Goal: Task Accomplishment & Management: Manage account settings

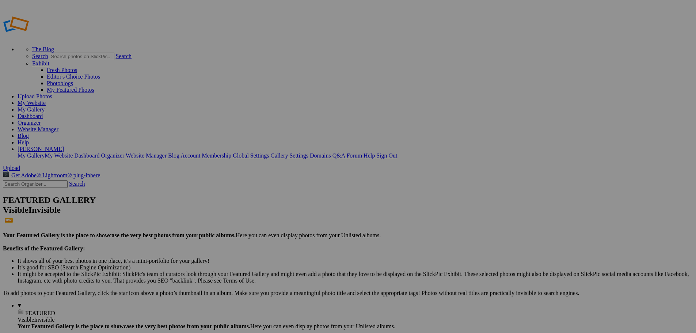
type input "New Bremen vs St. [PERSON_NAME]"
click at [283, 203] on span "Create" at bounding box center [274, 206] width 15 height 6
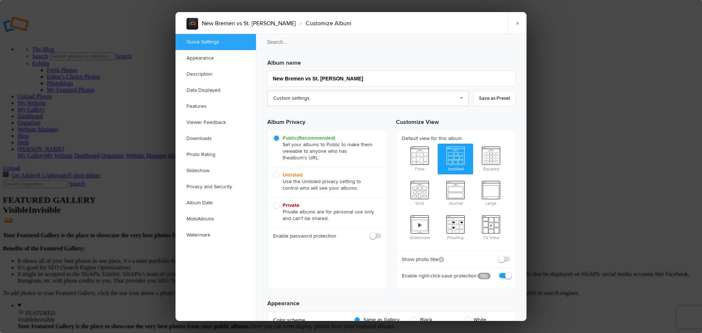
click at [462, 97] on link "Custom settings" at bounding box center [367, 98] width 201 height 15
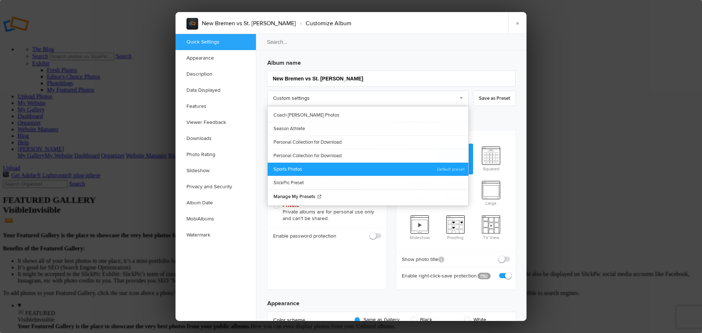
click at [299, 166] on link "Sports Photos" at bounding box center [367, 169] width 201 height 14
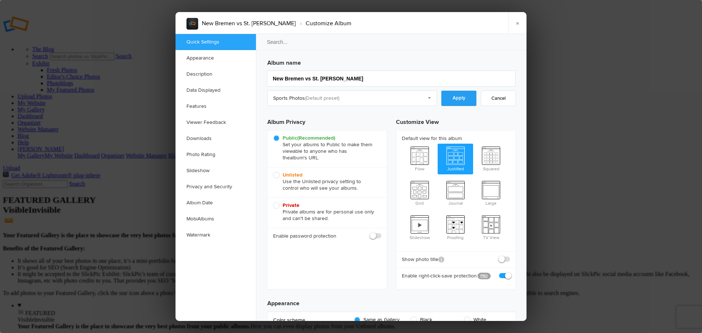
click at [458, 99] on link "Apply" at bounding box center [458, 98] width 35 height 15
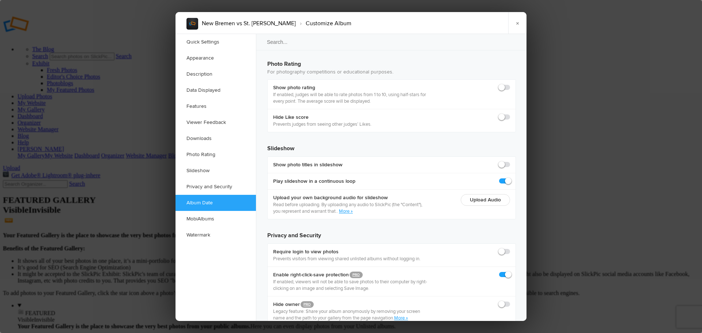
scroll to position [1585, 0]
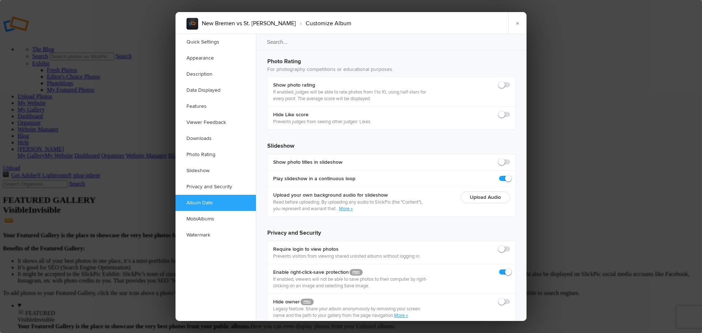
checkbox input "true"
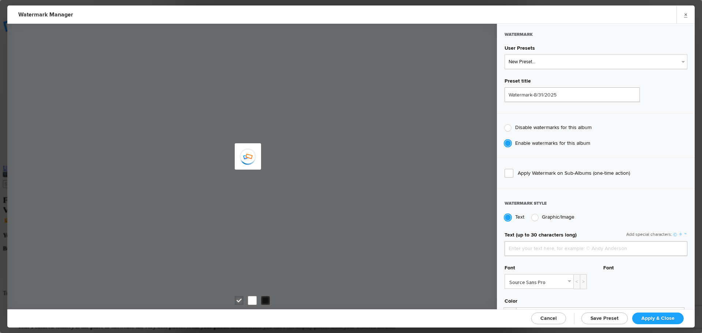
type input "jpphotography"
click at [551, 62] on select "New Preset... JP Photography - [PERSON_NAME] Photography - Black" at bounding box center [595, 61] width 183 height 15
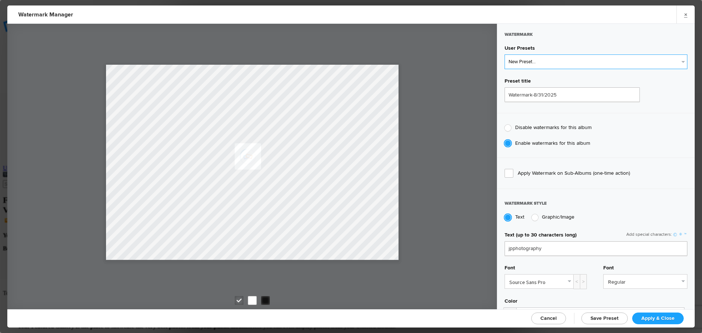
select select "1: Object"
click at [504, 54] on select "New Preset... JP Photography - [PERSON_NAME] Photography - Black" at bounding box center [595, 61] width 183 height 15
type input "JP Photography - White"
radio input "false"
radio input "true"
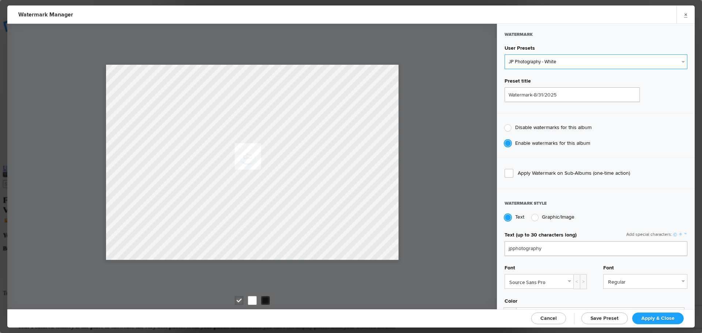
type input "128"
radio input "true"
radio input "false"
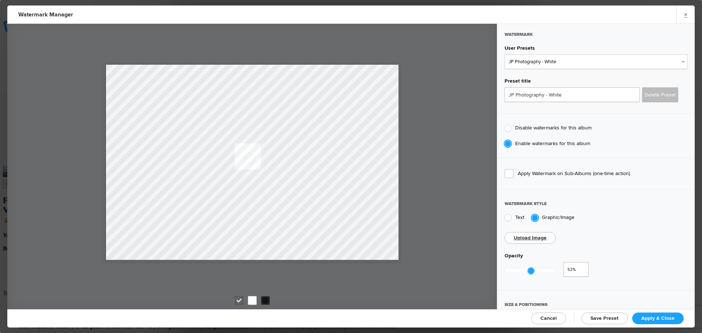
type input "0.51"
drag, startPoint x: 556, startPoint y: 270, endPoint x: 529, endPoint y: 273, distance: 26.8
click at [529, 273] on div at bounding box center [529, 270] width 51 height 17
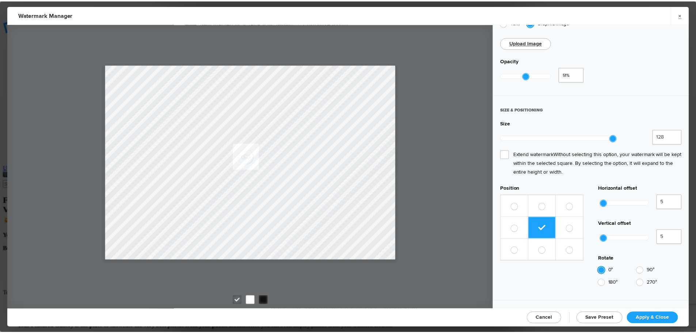
scroll to position [162, 0]
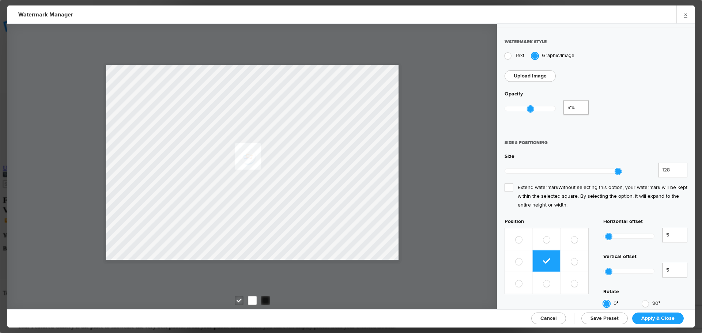
click at [511, 183] on span "Extend watermark Without selecting this option, your watermark will be kept wit…" at bounding box center [595, 196] width 183 height 26
click at [0, 0] on input "Extend watermark Without selecting this option, your watermark will be kept wit…" at bounding box center [0, 0] width 0 height 0
click at [652, 320] on span "Apply & Close" at bounding box center [657, 318] width 33 height 6
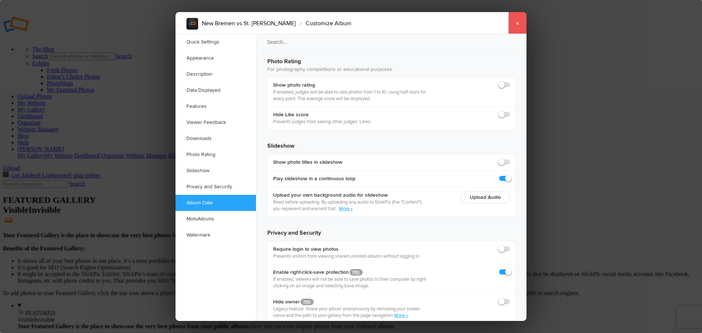
click at [522, 27] on link "×" at bounding box center [517, 23] width 18 height 22
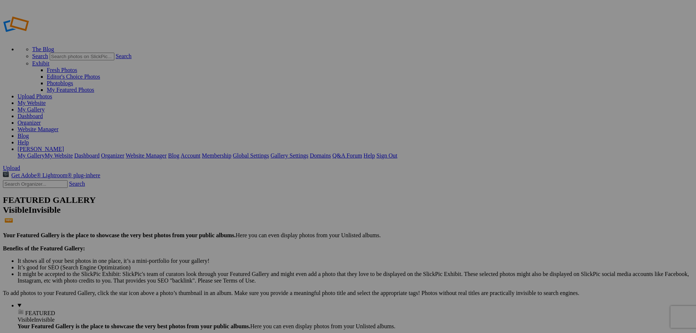
type input "New Bremen vs St. [PERSON_NAME]"
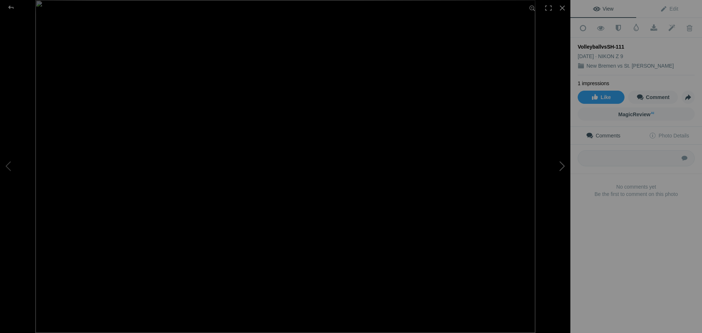
click at [561, 166] on button at bounding box center [542, 167] width 55 height 120
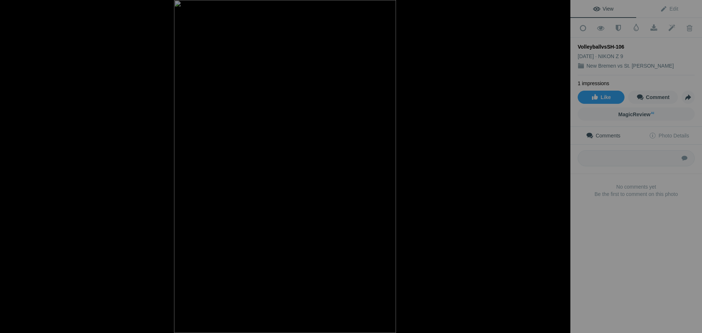
click at [561, 166] on button at bounding box center [542, 167] width 55 height 120
click at [561, 168] on button at bounding box center [542, 167] width 55 height 120
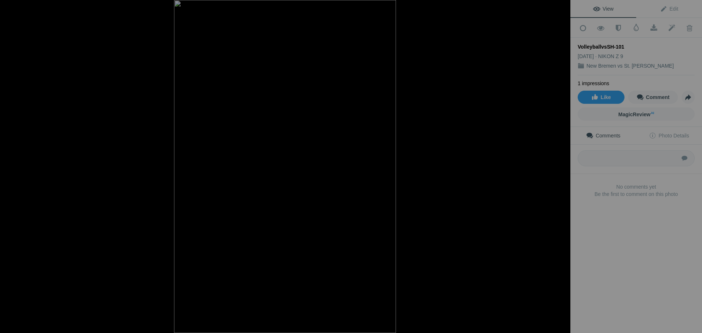
click at [561, 168] on button at bounding box center [542, 167] width 55 height 120
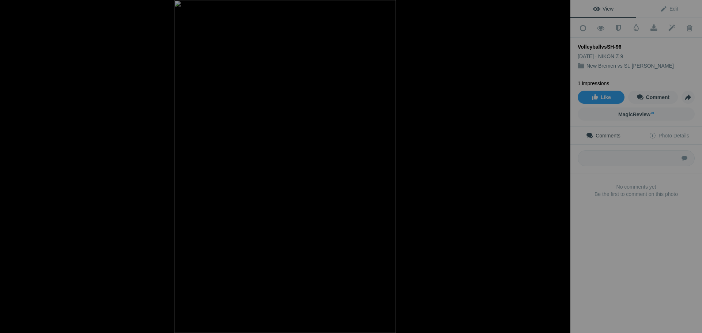
click at [561, 168] on button at bounding box center [542, 167] width 55 height 120
click at [560, 167] on button at bounding box center [542, 167] width 55 height 120
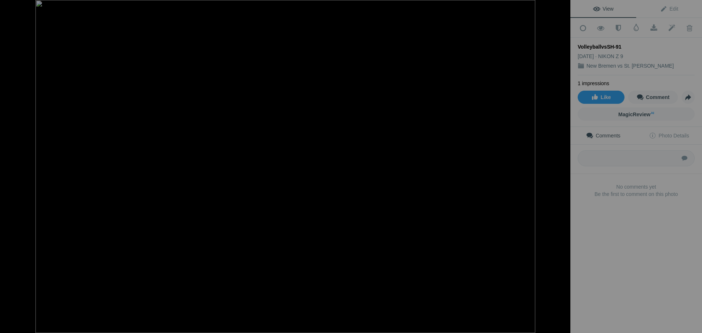
click at [560, 167] on button at bounding box center [542, 167] width 55 height 120
click at [14, 7] on div at bounding box center [11, 7] width 26 height 15
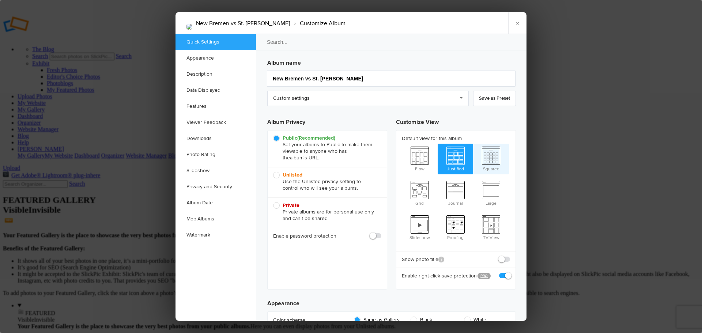
checkbox input "true"
click at [198, 232] on link "Watermark" at bounding box center [215, 235] width 80 height 16
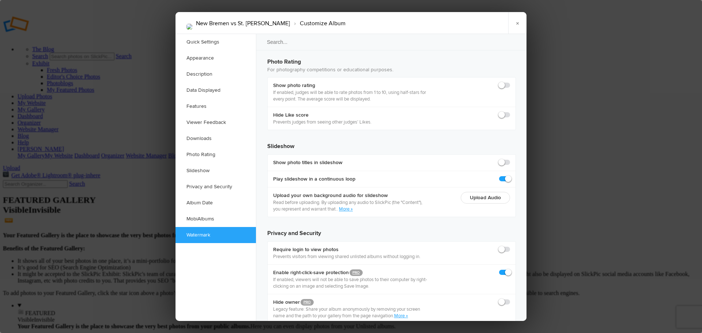
scroll to position [1585, 0]
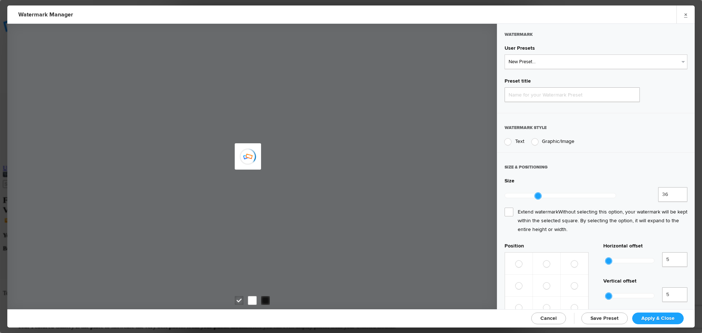
type input "Watermark-8/31/2025"
radio input "true"
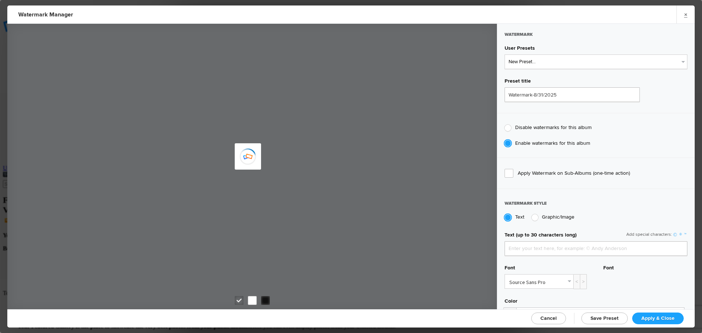
type input "jpphotography"
type input "JP Photography - White"
radio input "false"
radio input "true"
type input "0.51"
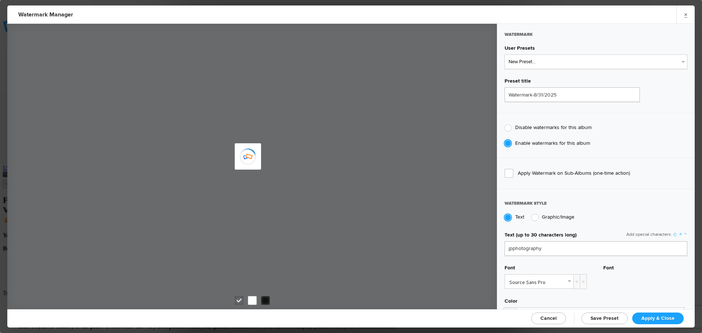
type input "128"
radio input "true"
radio input "false"
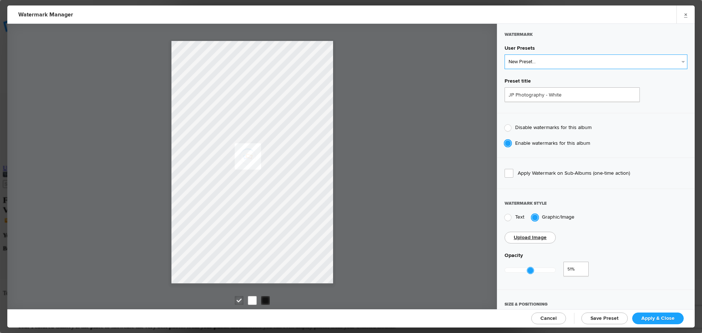
click at [629, 63] on select "New Preset... JP Photography - White JP Photography - Black" at bounding box center [595, 61] width 183 height 15
select select "2: Object"
click at [504, 54] on select "New Preset... JP Photography - White JP Photography - Black" at bounding box center [595, 61] width 183 height 15
type input "JP Photography - Black"
type input "0.5"
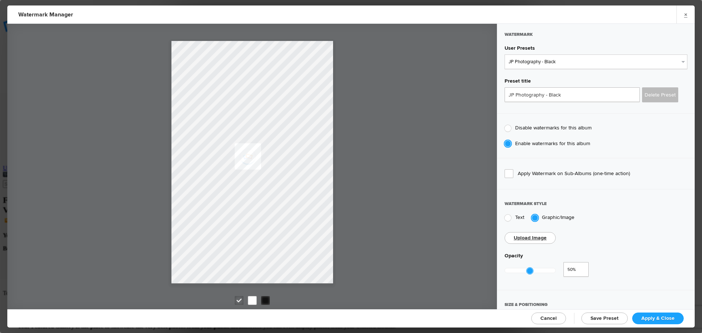
drag, startPoint x: 556, startPoint y: 269, endPoint x: 529, endPoint y: 268, distance: 27.4
click at [529, 268] on div at bounding box center [529, 270] width 7 height 7
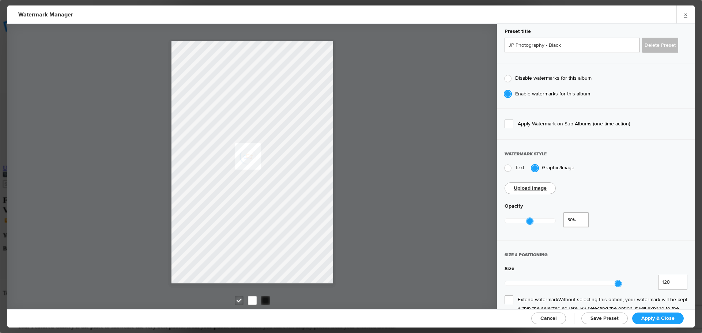
scroll to position [73, 0]
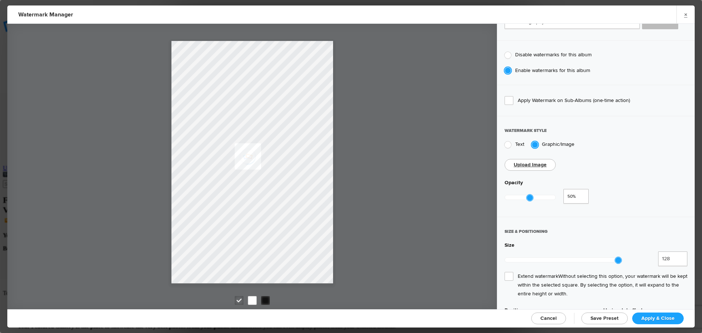
click at [508, 272] on span "Extend watermark Without selecting this option, your watermark will be kept wit…" at bounding box center [595, 285] width 183 height 26
click at [0, 0] on input "Extend watermark Without selecting this option, your watermark will be kept wit…" at bounding box center [0, 0] width 0 height 0
click at [661, 317] on span "Apply & Close" at bounding box center [657, 318] width 33 height 6
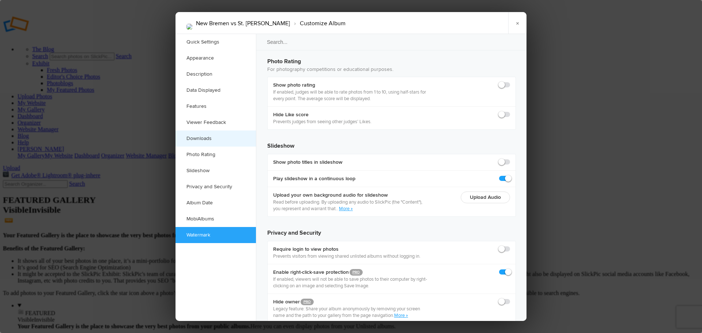
click at [202, 136] on link "Downloads" at bounding box center [215, 138] width 80 height 16
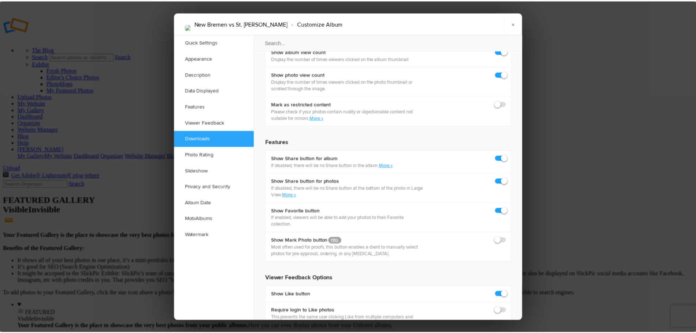
scroll to position [1133, 0]
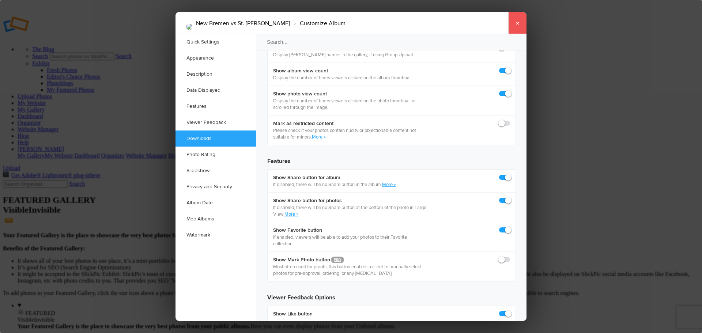
click at [516, 25] on link "×" at bounding box center [517, 23] width 18 height 22
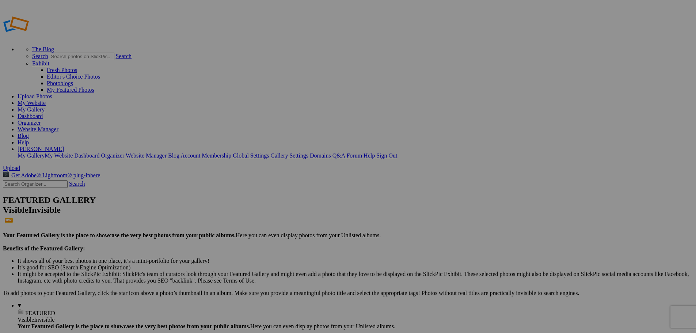
type input "New Bremen vs St. [PERSON_NAME]"
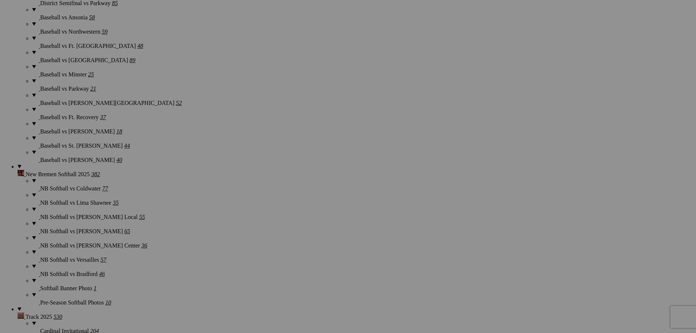
scroll to position [985, 0]
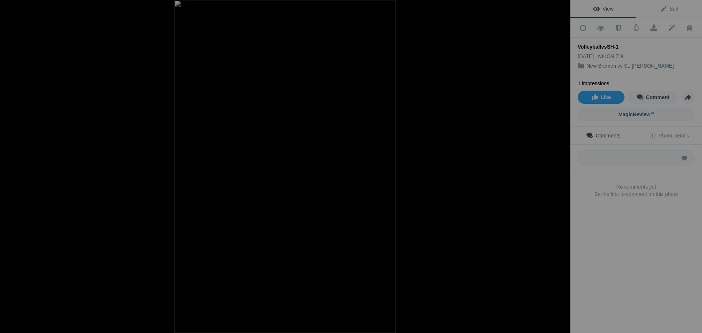
click at [9, 167] on button at bounding box center [27, 167] width 55 height 120
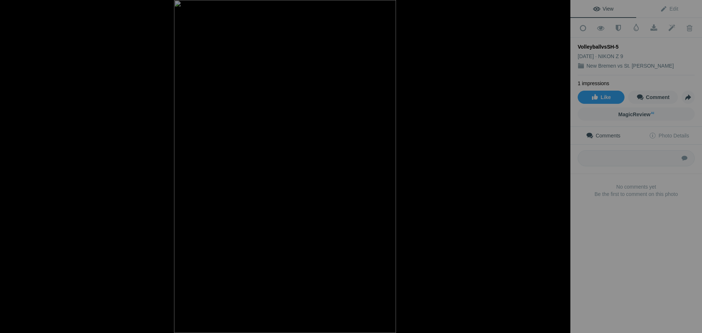
click at [9, 167] on button at bounding box center [27, 167] width 55 height 120
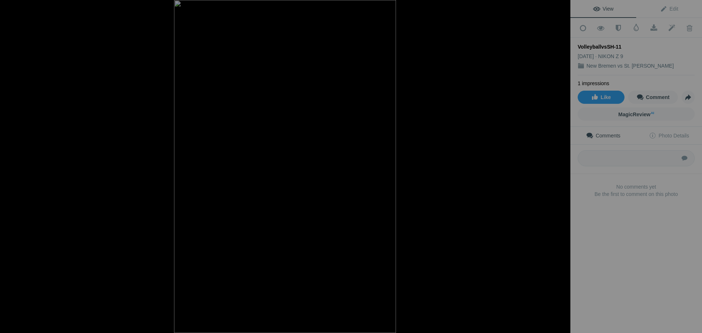
click at [9, 167] on button at bounding box center [27, 167] width 55 height 120
click at [10, 167] on button at bounding box center [27, 167] width 55 height 120
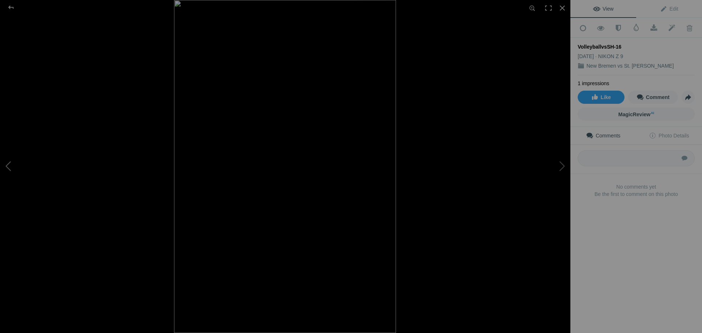
click at [10, 167] on button at bounding box center [27, 167] width 55 height 120
click at [10, 7] on div at bounding box center [11, 7] width 26 height 15
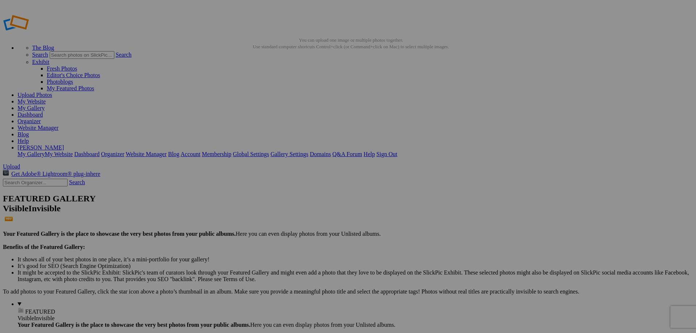
scroll to position [0, 0]
type input "Volleyball 2025"
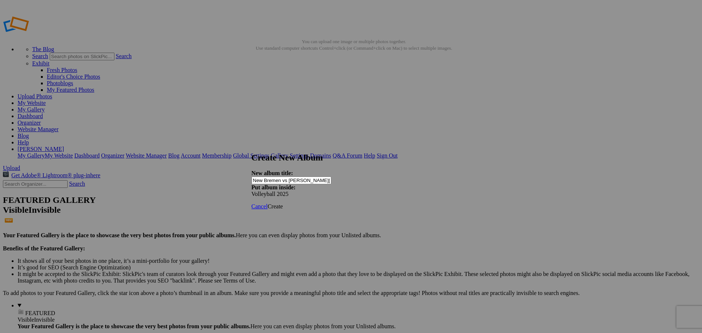
type input "New Bremen vs [PERSON_NAME][GEOGRAPHIC_DATA]"
click at [283, 203] on span "Create" at bounding box center [274, 206] width 15 height 6
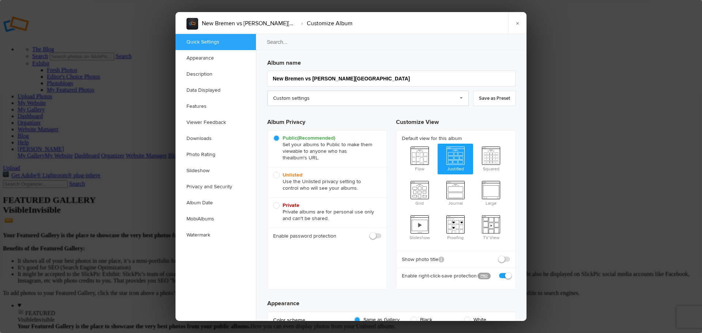
click at [313, 95] on link "Custom settings" at bounding box center [367, 98] width 201 height 15
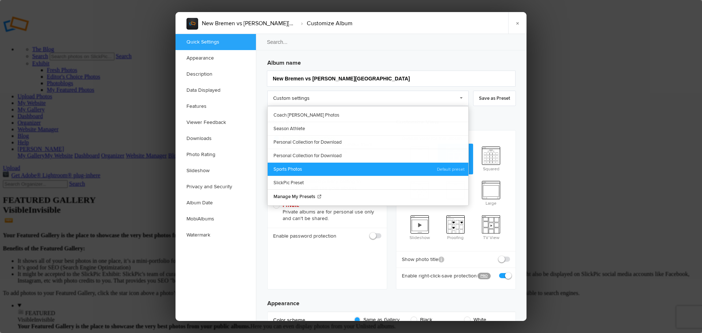
click at [301, 170] on link "Sports Photos" at bounding box center [367, 169] width 201 height 14
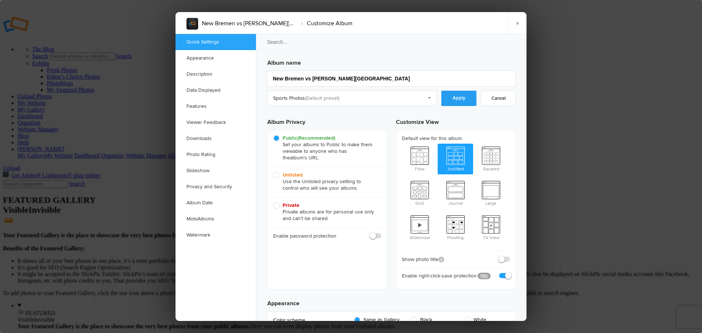
click at [461, 98] on link "Apply" at bounding box center [458, 98] width 35 height 15
click at [208, 234] on link "Watermark" at bounding box center [215, 235] width 80 height 16
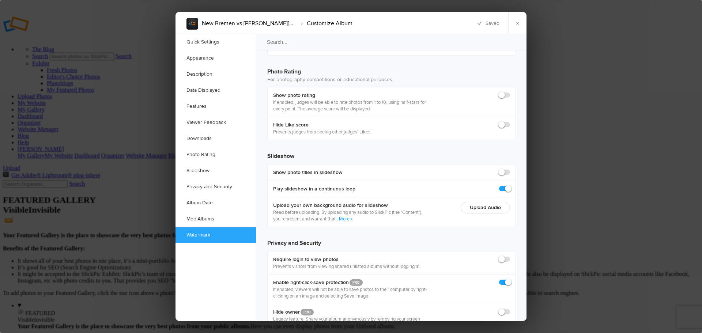
scroll to position [1585, 0]
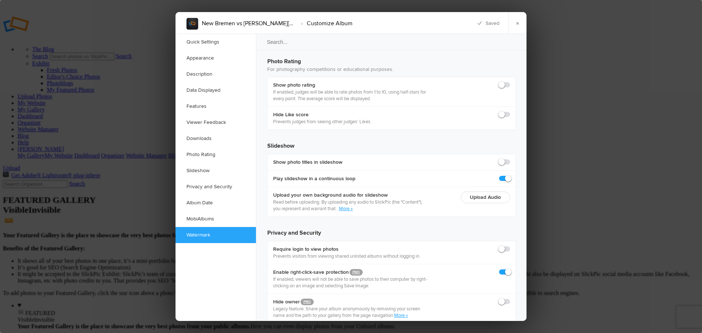
checkbox input "true"
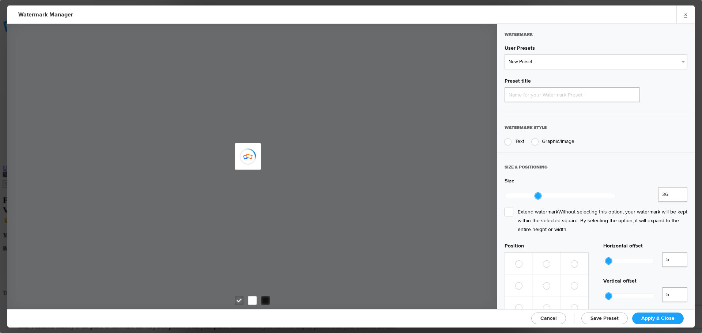
type input "Watermark-8/31/2025"
radio input "true"
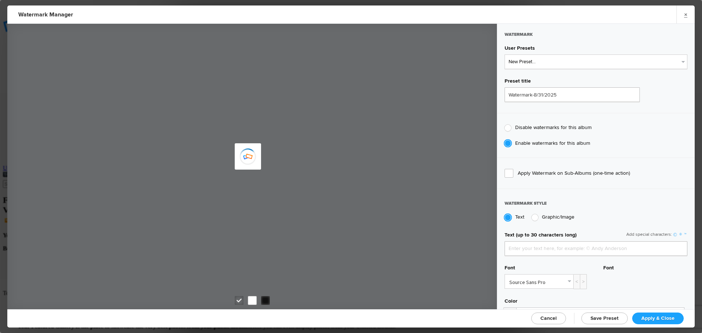
type input "jpphotography"
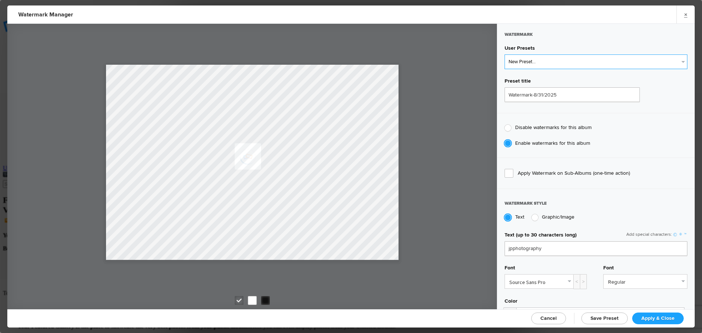
click at [525, 63] on select "New Preset... JP Photography - White JP Photography - Black" at bounding box center [595, 61] width 183 height 15
select select "2: Object"
click at [504, 54] on select "New Preset... JP Photography - White JP Photography - Black" at bounding box center [595, 61] width 183 height 15
type input "JP Photography - Black"
radio input "false"
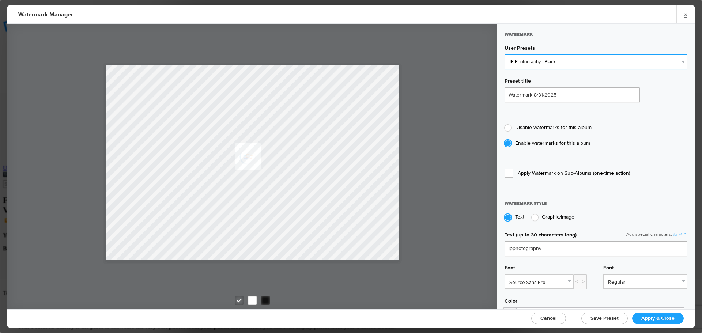
radio input "true"
type input "128"
radio input "true"
radio input "false"
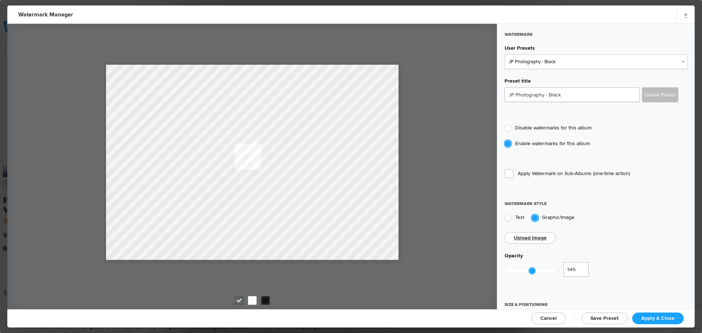
type input "0.52"
drag, startPoint x: 556, startPoint y: 269, endPoint x: 530, endPoint y: 270, distance: 25.9
click at [530, 270] on div at bounding box center [531, 270] width 7 height 7
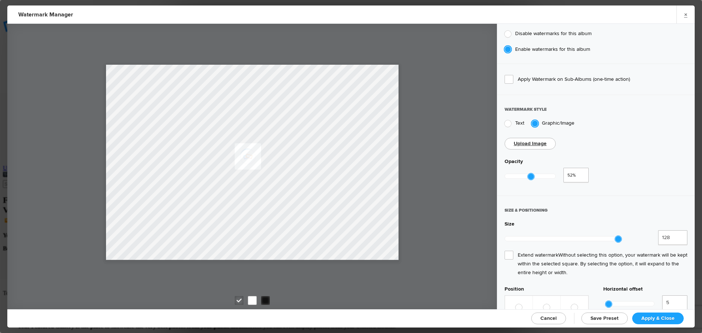
scroll to position [110, 0]
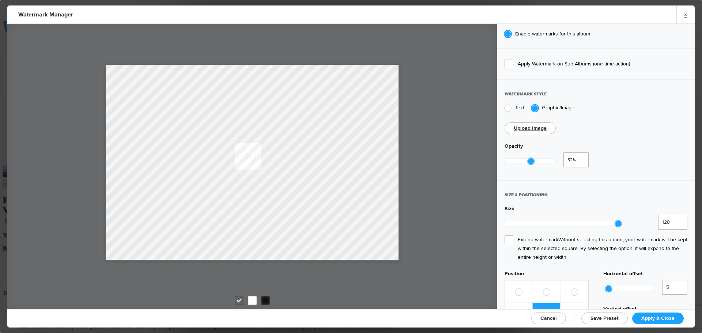
click at [510, 236] on span "Extend watermark Without selecting this option, your watermark will be kept wit…" at bounding box center [595, 248] width 183 height 26
click at [0, 0] on input "Extend watermark Without selecting this option, your watermark will be kept wit…" at bounding box center [0, 0] width 0 height 0
click at [657, 319] on span "Apply & Close" at bounding box center [657, 318] width 33 height 6
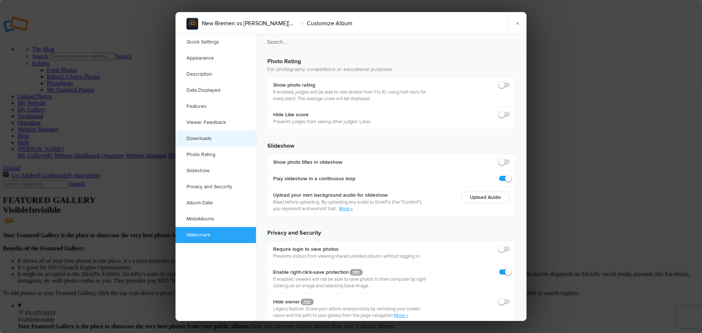
click at [208, 138] on link "Downloads" at bounding box center [215, 138] width 80 height 16
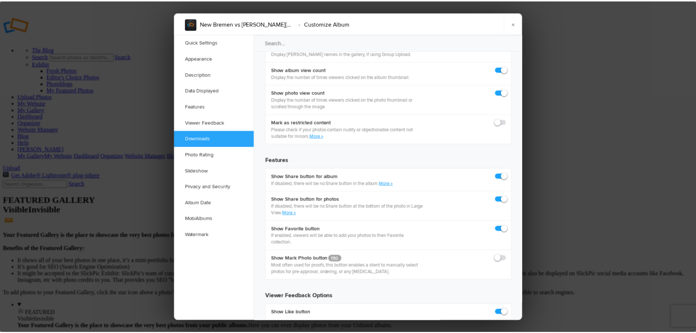
scroll to position [1133, 0]
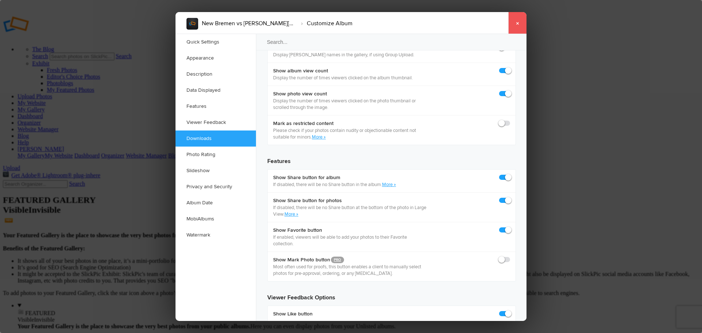
click at [516, 23] on link "×" at bounding box center [517, 23] width 18 height 22
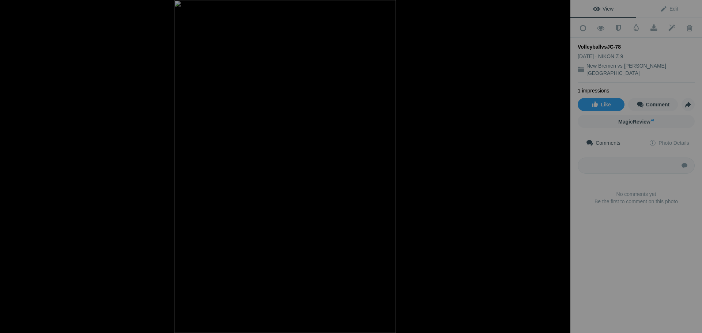
click at [562, 166] on button at bounding box center [542, 167] width 55 height 120
click at [560, 168] on button at bounding box center [542, 167] width 55 height 120
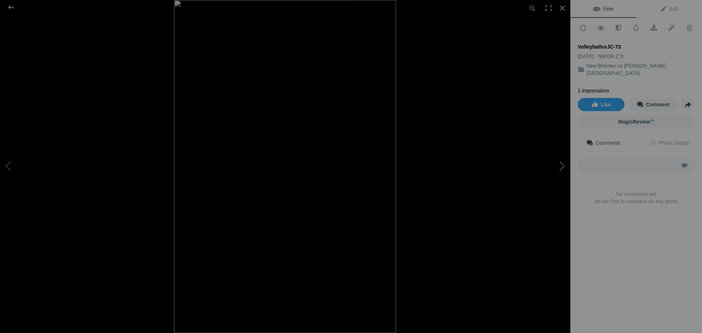
click at [560, 168] on button at bounding box center [542, 167] width 55 height 120
click at [561, 170] on button at bounding box center [542, 167] width 55 height 120
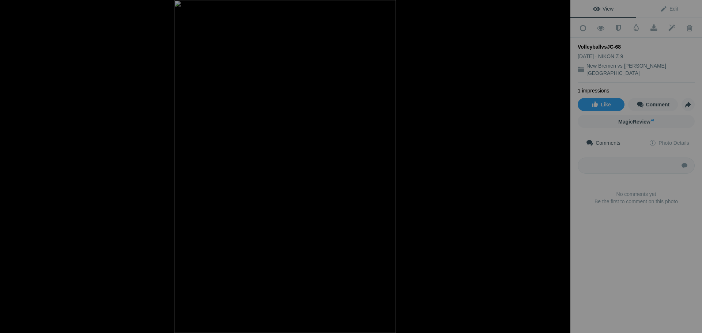
click at [561, 170] on button at bounding box center [542, 167] width 55 height 120
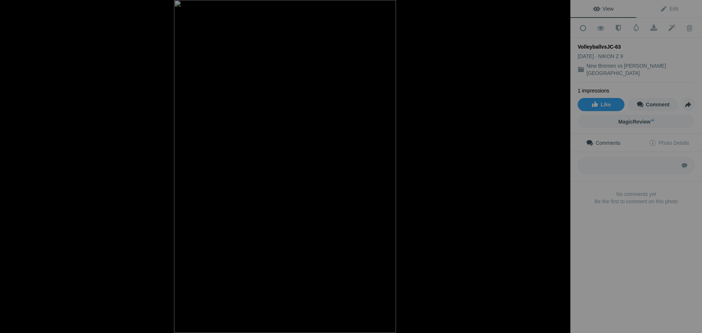
click at [561, 170] on button at bounding box center [542, 167] width 55 height 120
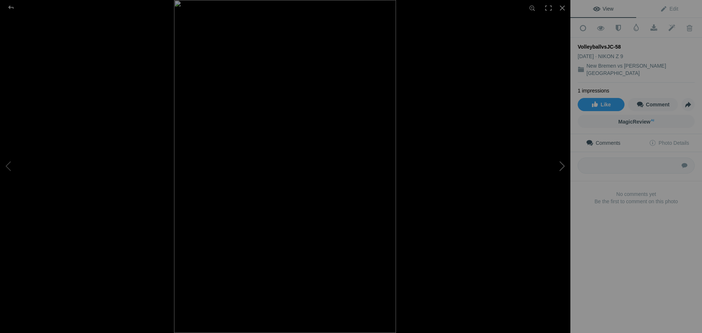
click at [556, 168] on button at bounding box center [542, 167] width 55 height 120
click at [563, 164] on button at bounding box center [542, 167] width 55 height 120
click at [565, 164] on button at bounding box center [542, 167] width 55 height 120
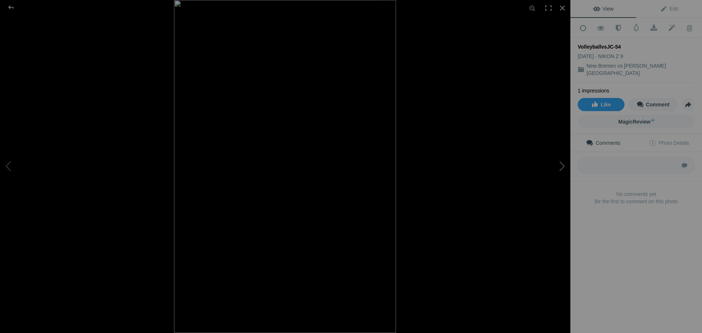
click at [565, 164] on button at bounding box center [542, 167] width 55 height 120
click at [13, 7] on div at bounding box center [11, 7] width 26 height 15
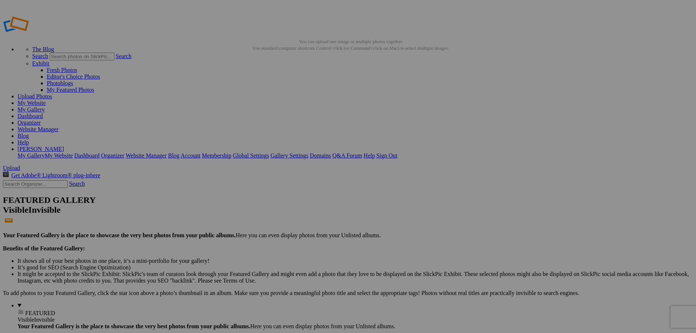
type input "Volleyball 2025"
drag, startPoint x: 274, startPoint y: 110, endPoint x: 109, endPoint y: 78, distance: 168.2
drag, startPoint x: 142, startPoint y: 115, endPoint x: 378, endPoint y: 79, distance: 238.4
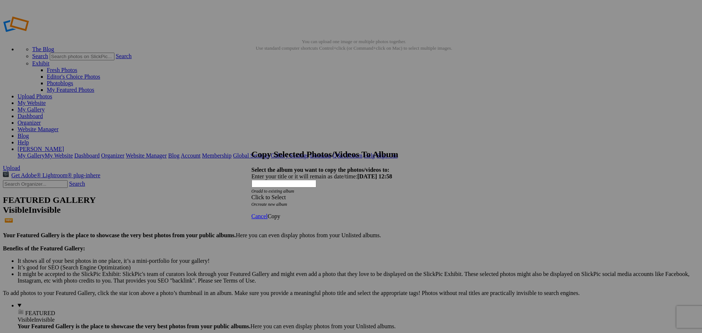
click at [251, 194] on span at bounding box center [251, 197] width 0 height 6
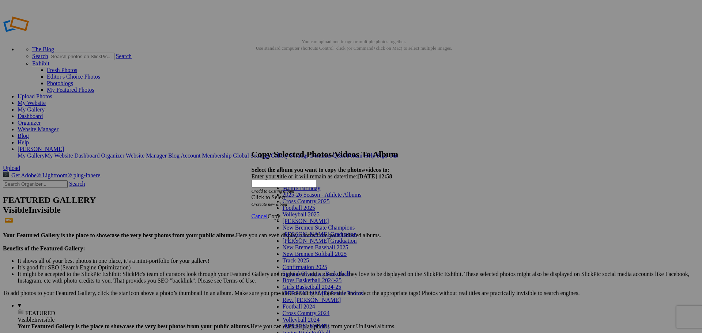
click at [319, 217] on link "Volleyball 2025" at bounding box center [300, 214] width 37 height 6
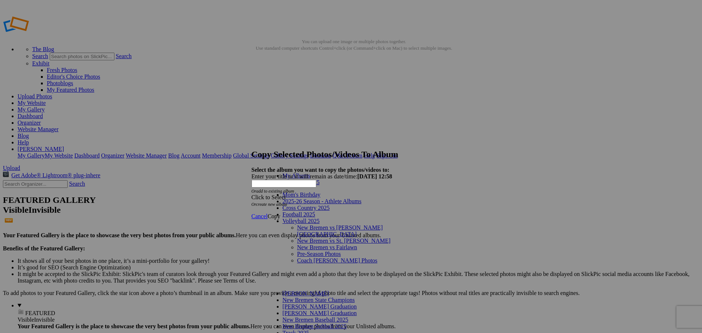
click at [318, 257] on link "Coach [PERSON_NAME] Photos" at bounding box center [337, 260] width 80 height 6
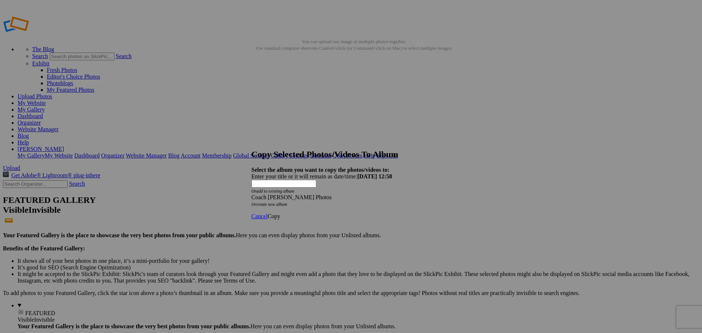
click at [280, 213] on span "Copy" at bounding box center [273, 216] width 13 height 6
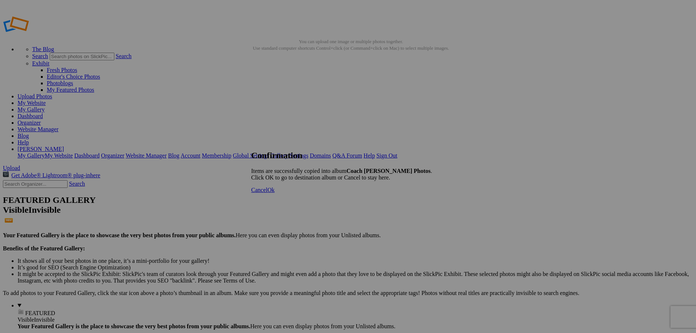
click at [275, 193] on link "Ok" at bounding box center [270, 190] width 7 height 6
type input "Coach [PERSON_NAME] Photos"
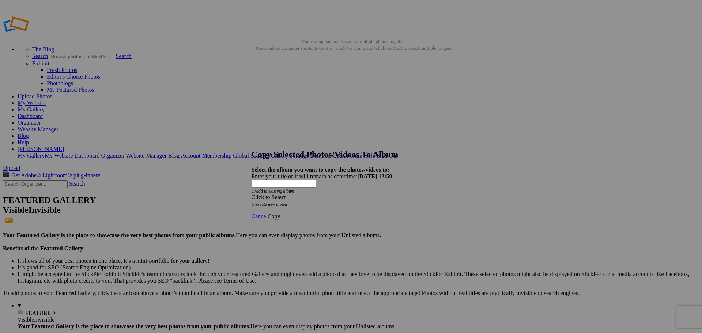
click at [251, 194] on span at bounding box center [251, 197] width 0 height 6
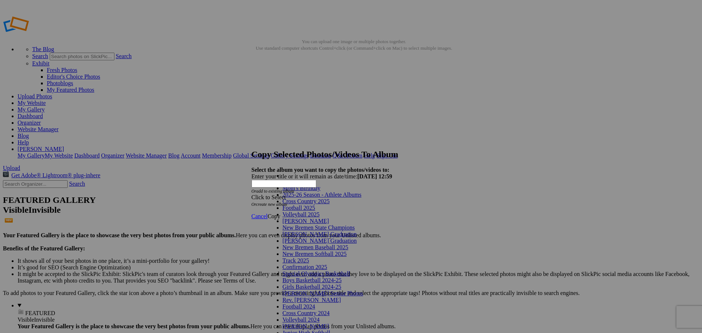
click at [319, 217] on link "Volleyball 2025" at bounding box center [300, 214] width 37 height 6
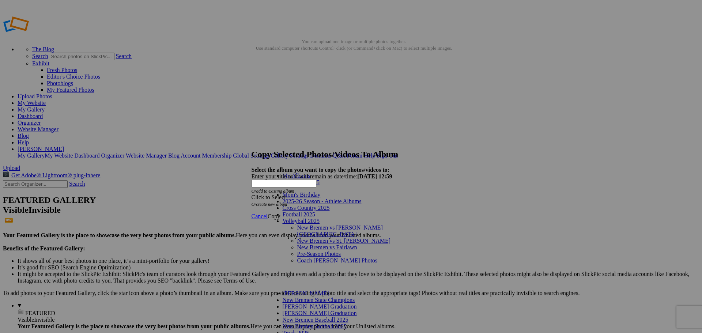
click at [327, 257] on link "Coach [PERSON_NAME] Photos" at bounding box center [337, 260] width 80 height 6
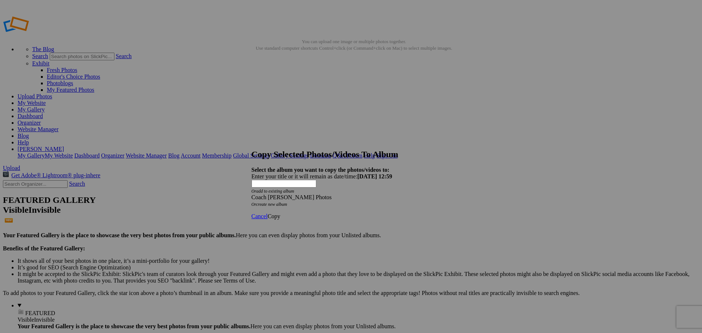
click at [280, 213] on span "Copy" at bounding box center [273, 216] width 13 height 6
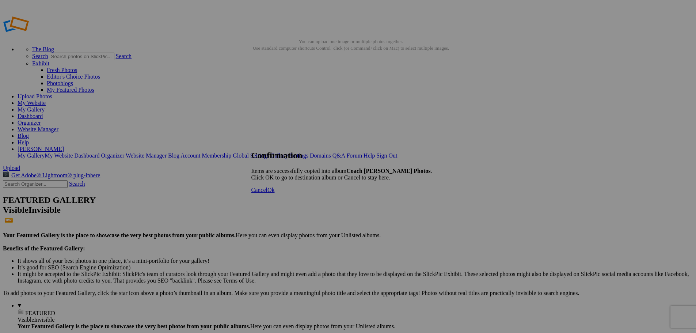
click at [275, 193] on span "Ok" at bounding box center [270, 190] width 7 height 6
type input "Coach [PERSON_NAME] Photos"
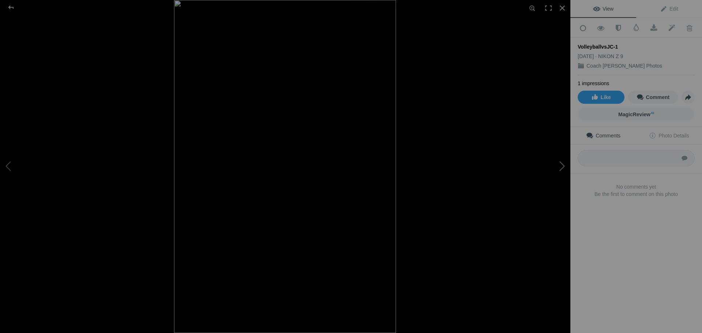
click at [561, 167] on button at bounding box center [542, 167] width 55 height 120
click at [562, 167] on button at bounding box center [542, 167] width 55 height 120
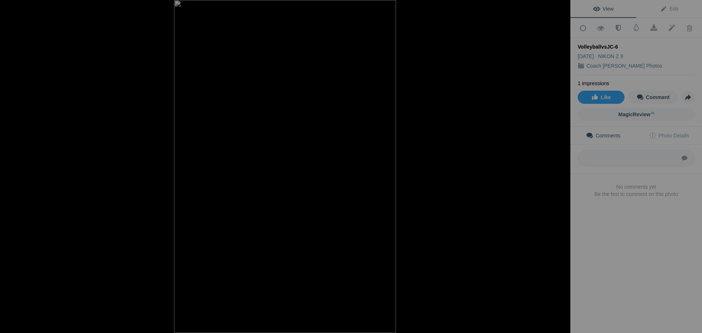
click at [562, 167] on button at bounding box center [542, 167] width 55 height 120
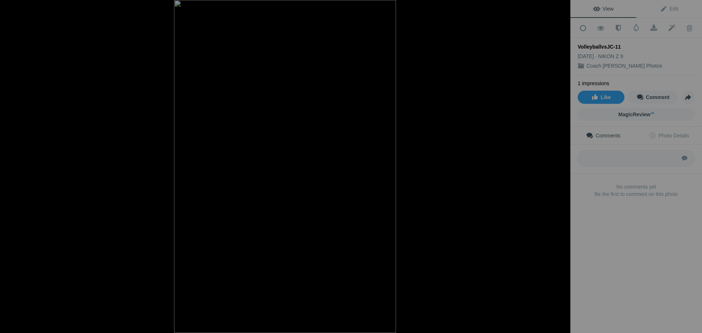
click at [562, 167] on button at bounding box center [542, 167] width 55 height 120
click at [11, 10] on div at bounding box center [11, 7] width 26 height 15
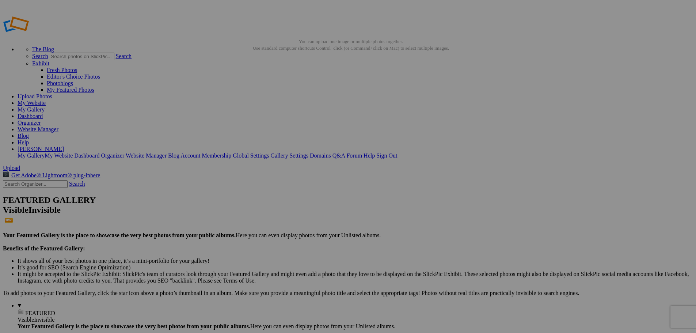
type input "Volleyball 2025"
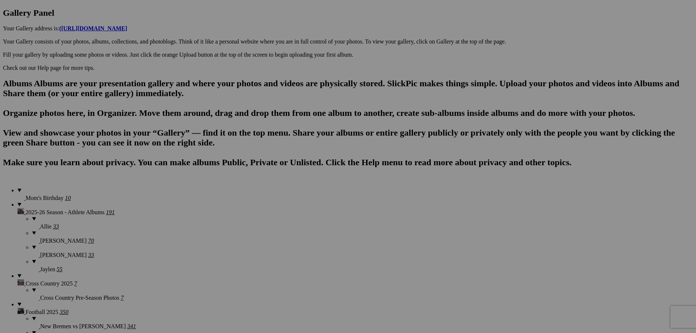
scroll to position [402, 0]
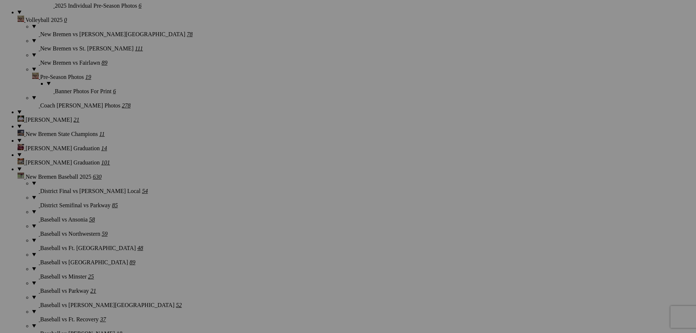
scroll to position [731, 0]
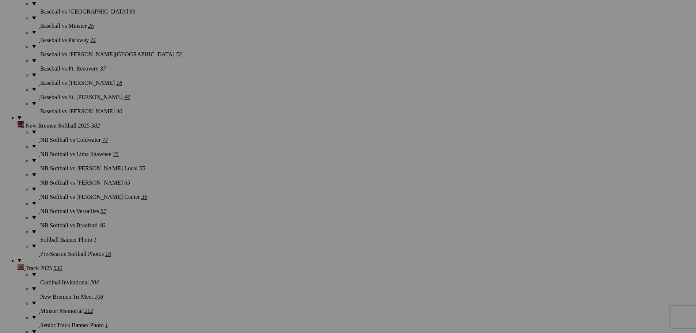
scroll to position [987, 0]
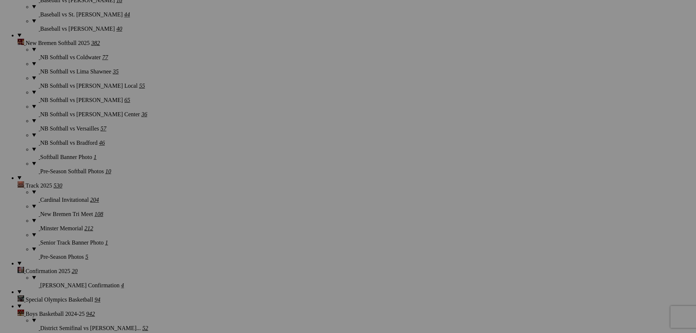
scroll to position [1096, 0]
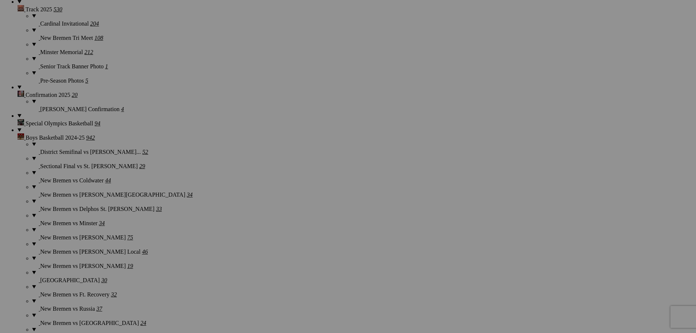
scroll to position [1242, 0]
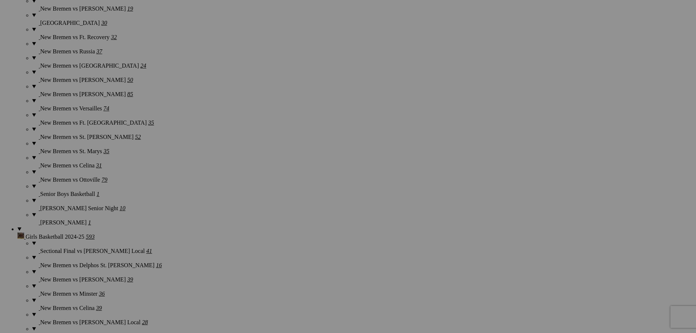
scroll to position [1498, 0]
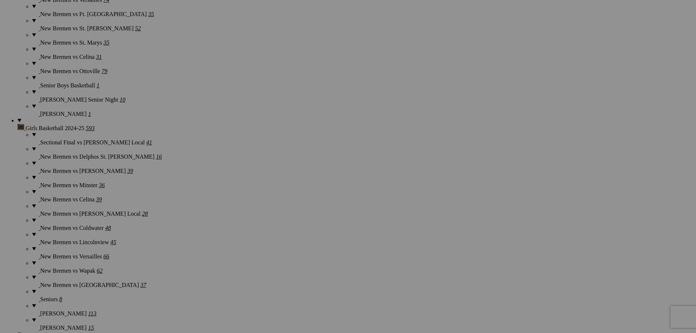
scroll to position [1608, 0]
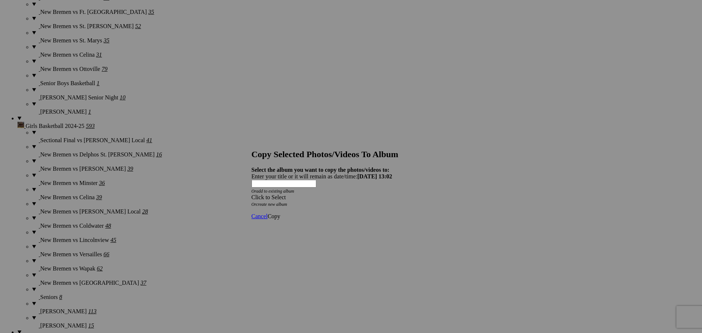
click at [251, 194] on span at bounding box center [251, 197] width 0 height 6
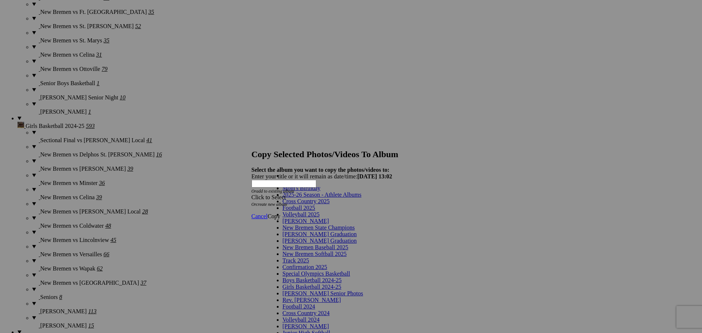
click at [347, 198] on link "2025-26 Season - Athlete Albums" at bounding box center [321, 194] width 79 height 6
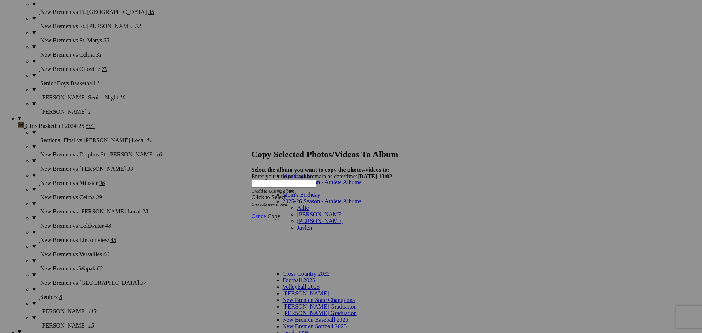
click at [297, 205] on link "Allie" at bounding box center [303, 208] width 12 height 6
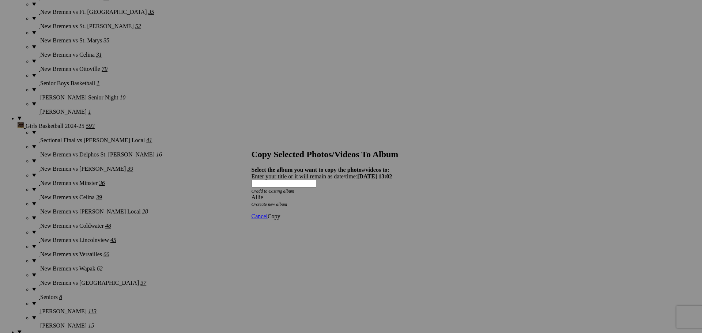
click at [280, 213] on span "Copy" at bounding box center [273, 216] width 13 height 6
click at [275, 193] on span "Ok" at bounding box center [270, 190] width 7 height 6
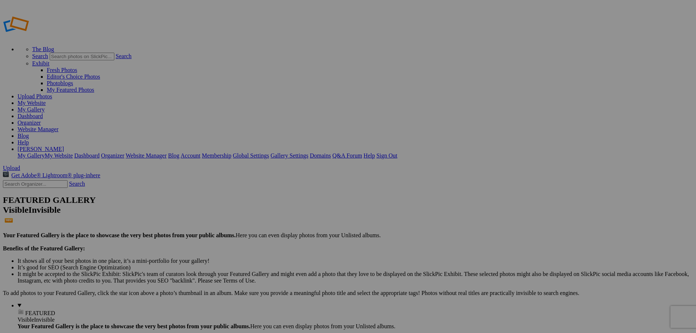
type input "Allie"
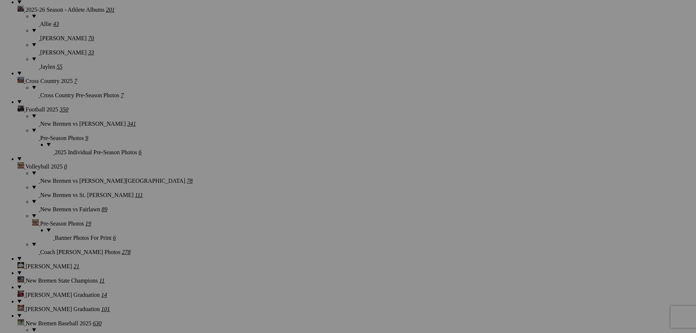
scroll to position [585, 0]
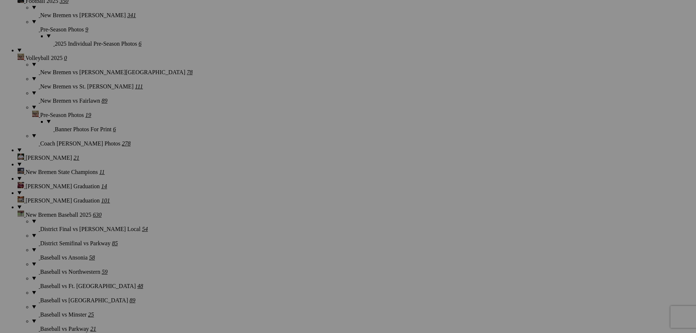
scroll to position [694, 0]
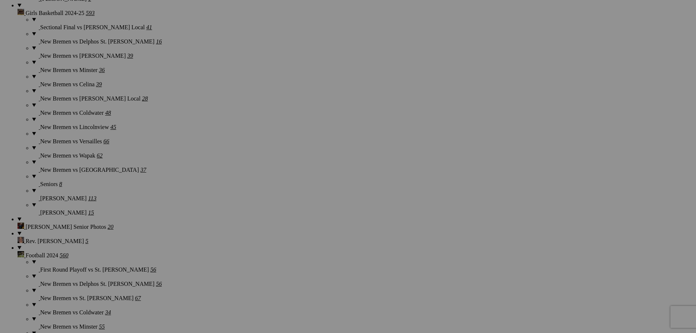
scroll to position [1754, 0]
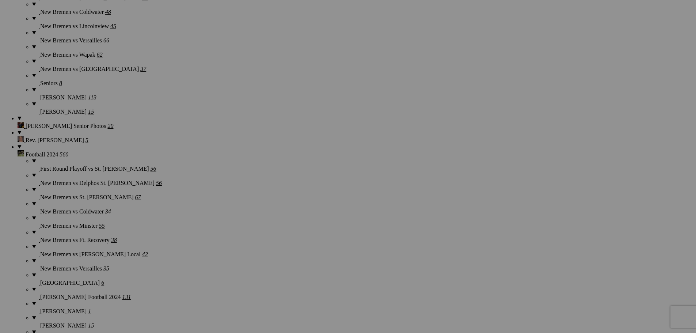
scroll to position [1824, 0]
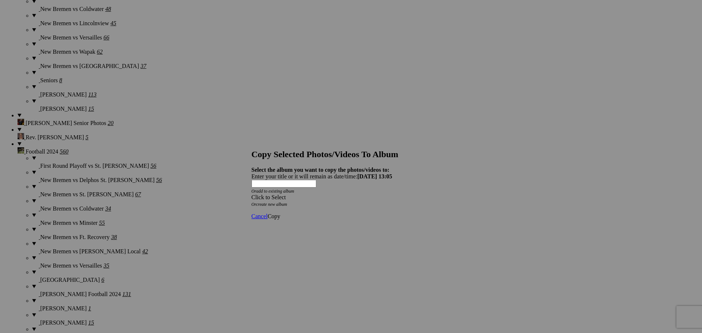
click at [251, 194] on span at bounding box center [251, 197] width 0 height 6
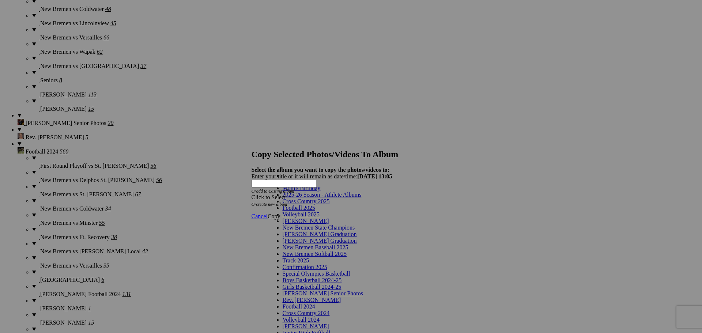
click at [360, 198] on link "2025-26 Season - Athlete Albums" at bounding box center [321, 194] width 79 height 6
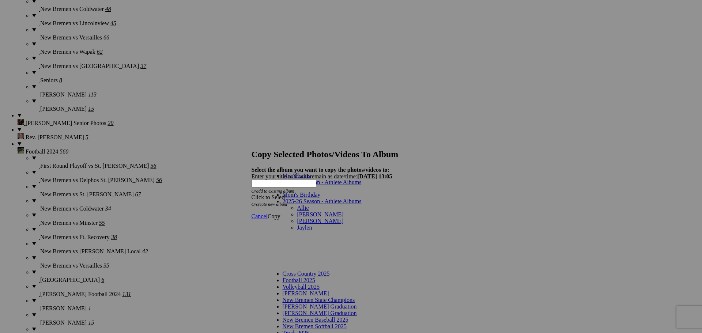
click at [297, 205] on link "Allie" at bounding box center [303, 208] width 12 height 6
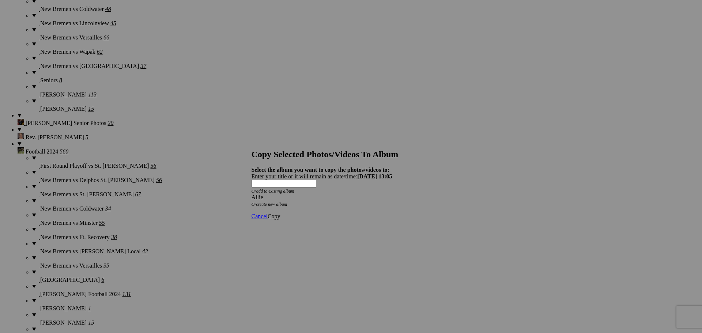
click at [280, 213] on span "Copy" at bounding box center [273, 216] width 13 height 6
click at [275, 193] on span "Ok" at bounding box center [270, 190] width 7 height 6
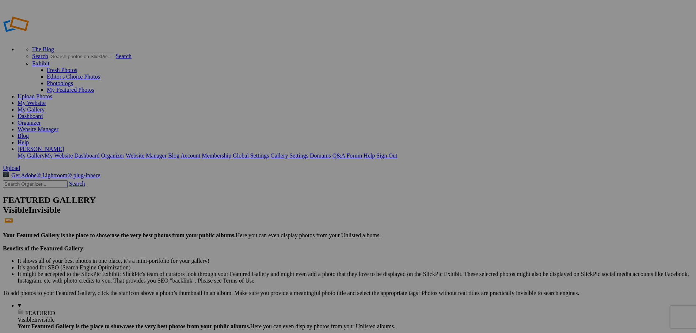
type input "Allie"
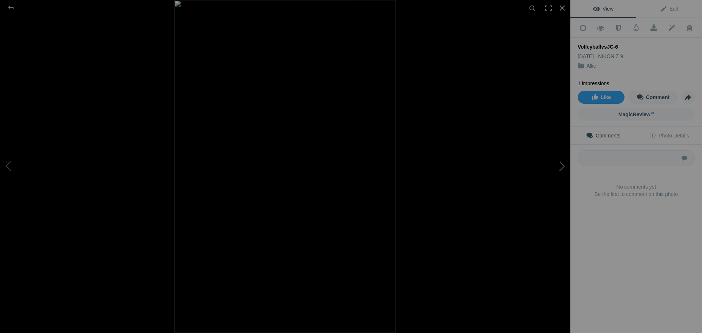
click at [562, 167] on button at bounding box center [542, 167] width 55 height 120
click at [563, 167] on button at bounding box center [542, 167] width 55 height 120
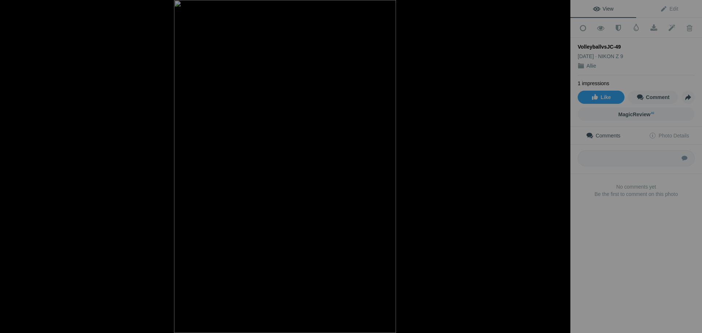
click at [563, 167] on button at bounding box center [542, 167] width 55 height 120
click at [15, 9] on div at bounding box center [11, 7] width 26 height 15
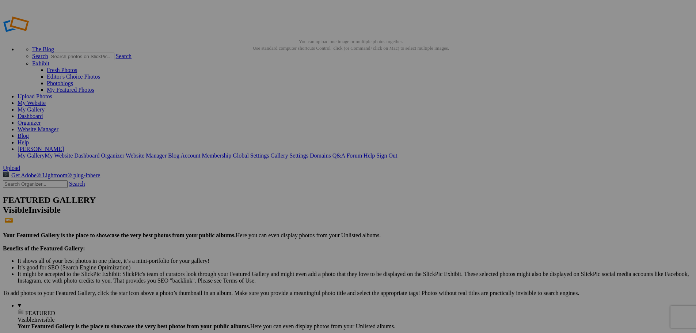
click at [58, 126] on link "Website Manager" at bounding box center [38, 129] width 41 height 6
